Goal: Information Seeking & Learning: Learn about a topic

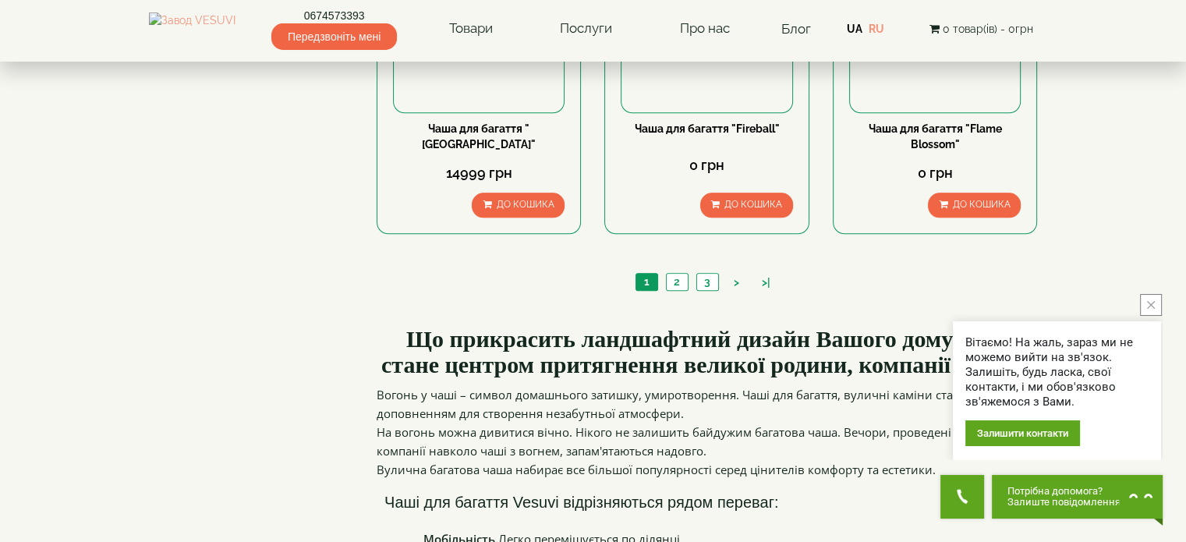
scroll to position [1715, 0]
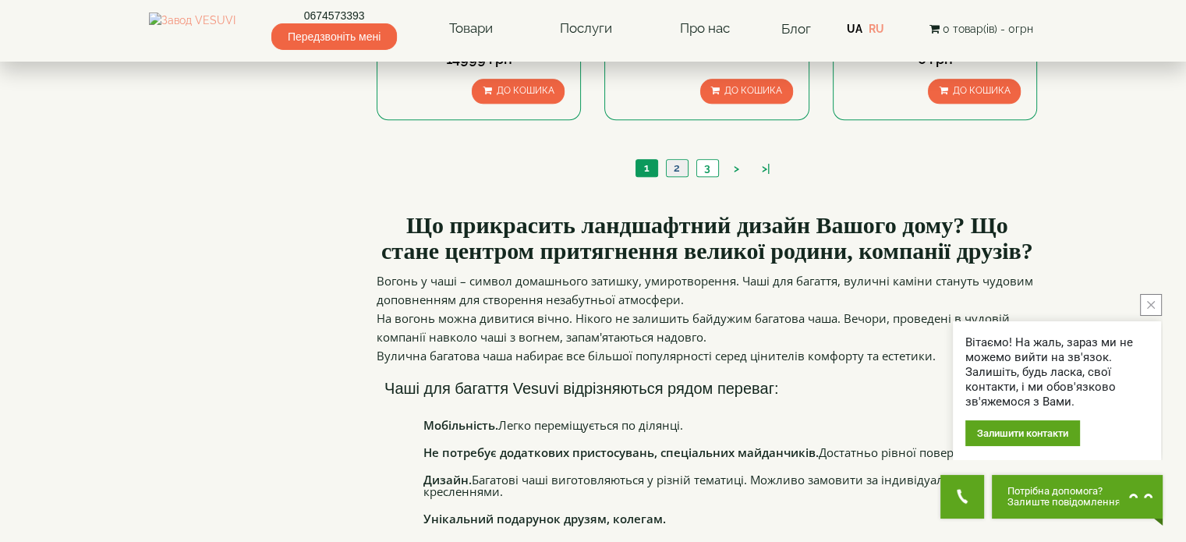
click at [684, 174] on link "2" at bounding box center [677, 168] width 22 height 16
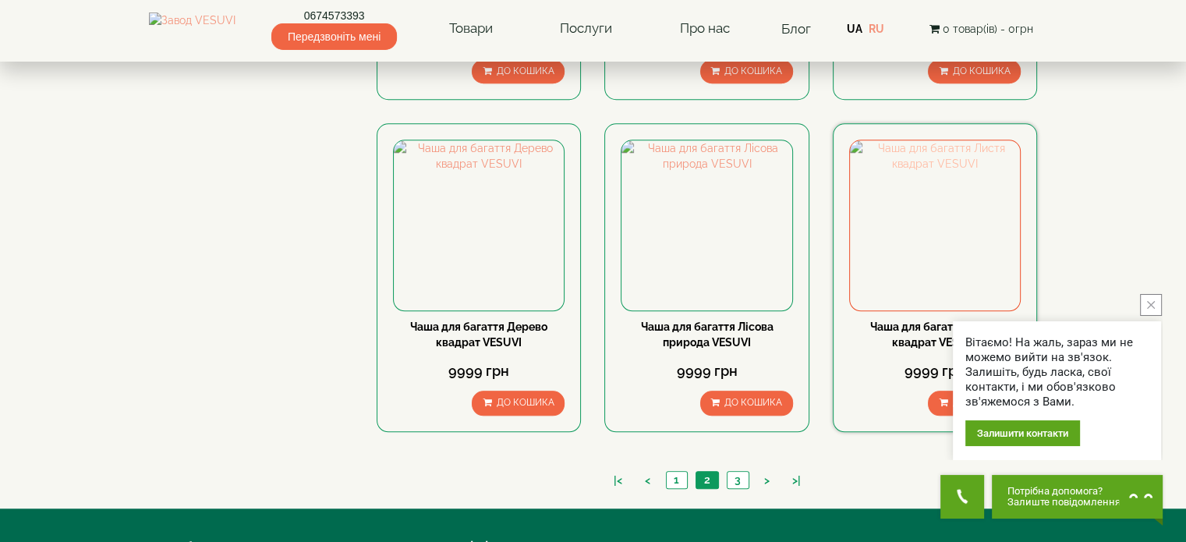
scroll to position [1481, 0]
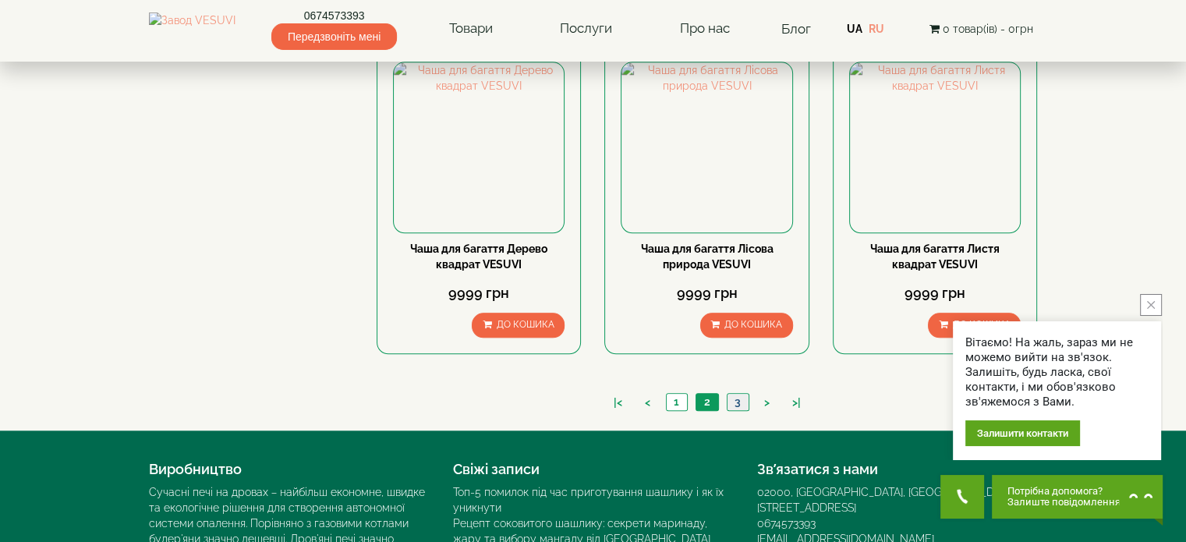
click at [745, 405] on link "3" at bounding box center [738, 402] width 22 height 16
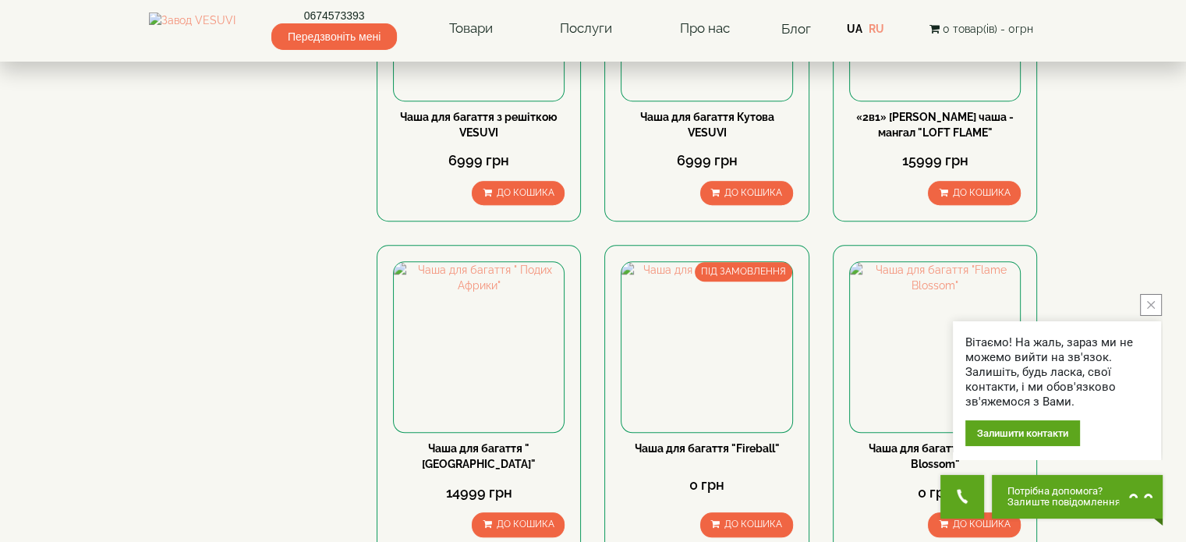
scroll to position [1481, 0]
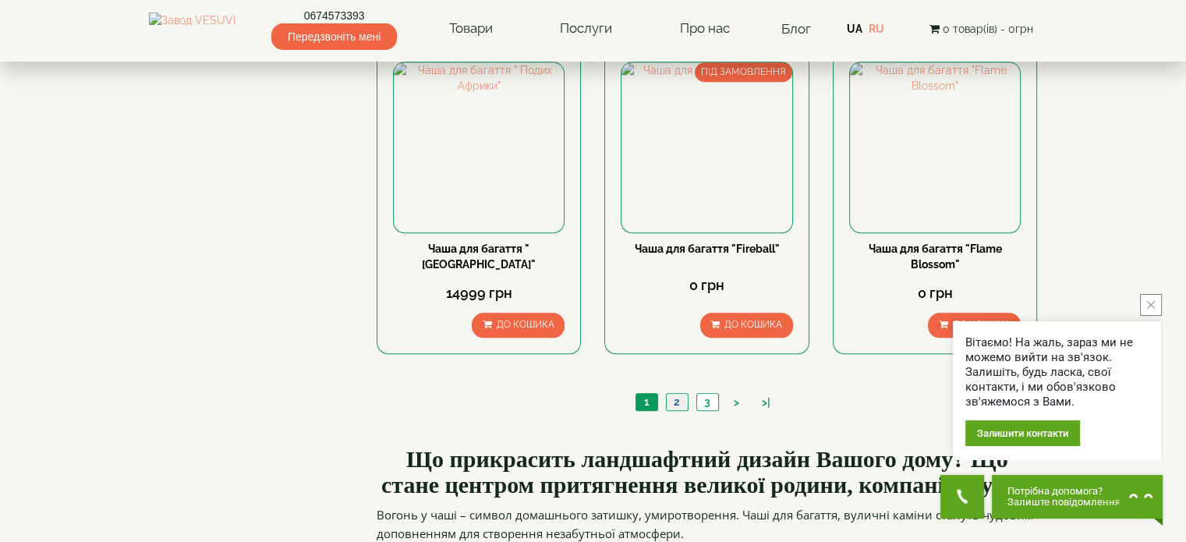
click at [680, 403] on link "2" at bounding box center [677, 402] width 22 height 16
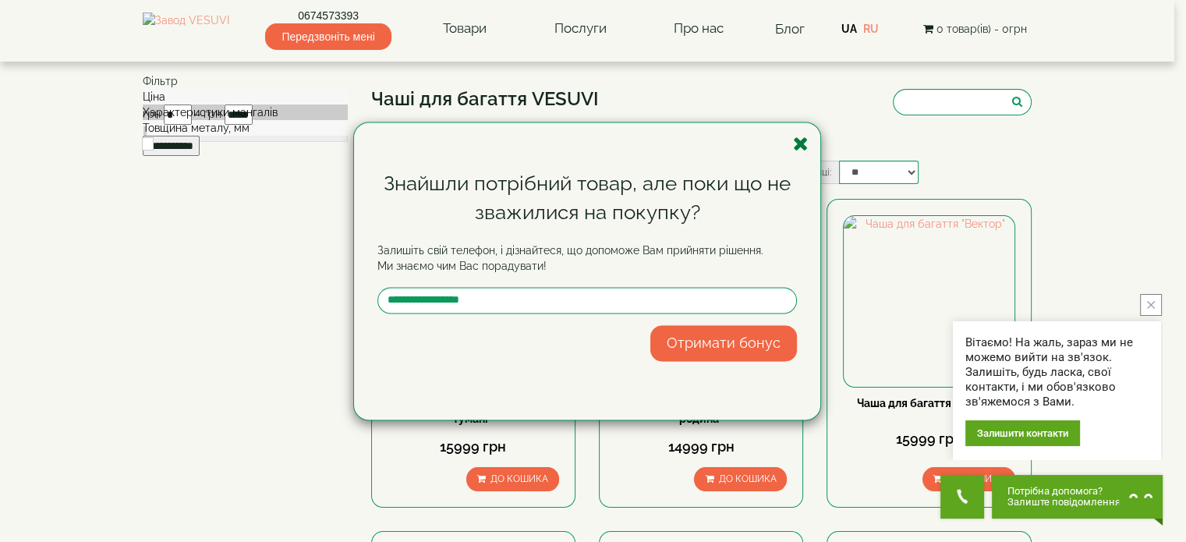
click at [798, 147] on icon "button" at bounding box center [801, 143] width 16 height 19
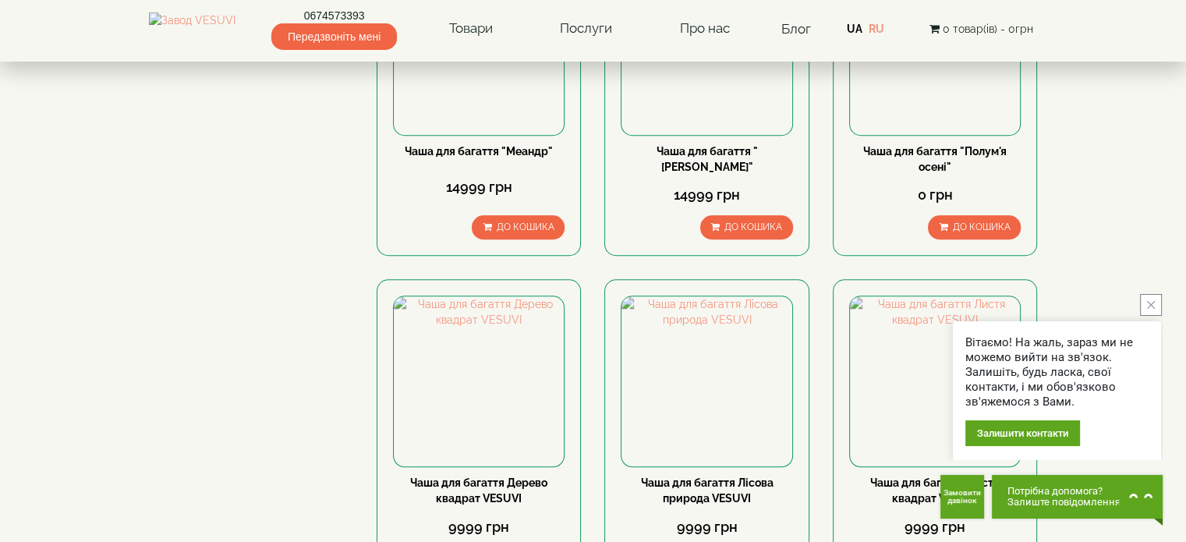
scroll to position [1559, 0]
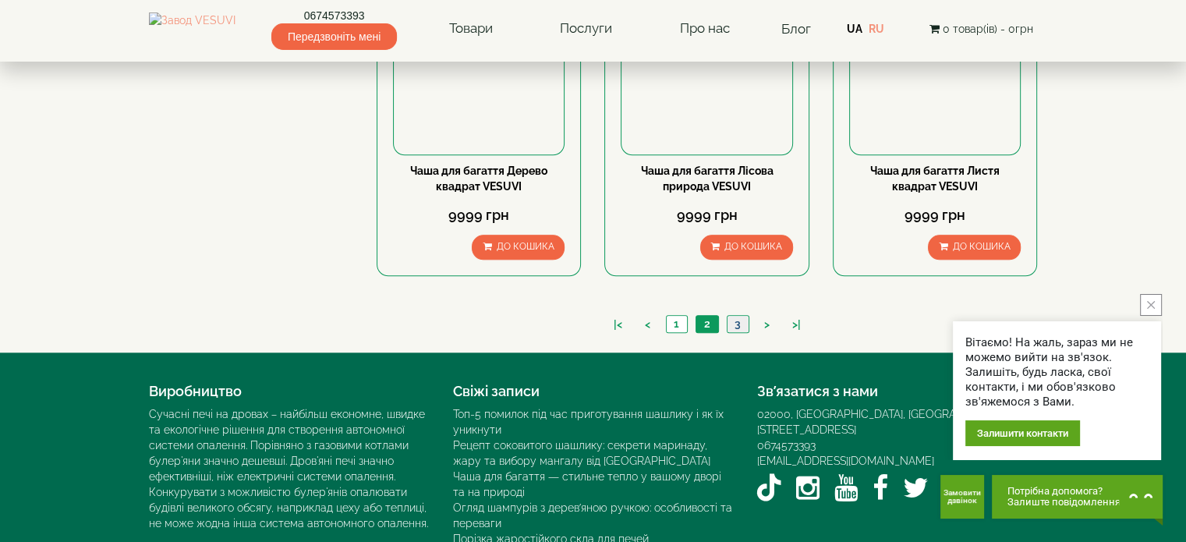
click at [742, 319] on link "3" at bounding box center [738, 324] width 22 height 16
